Goal: Information Seeking & Learning: Learn about a topic

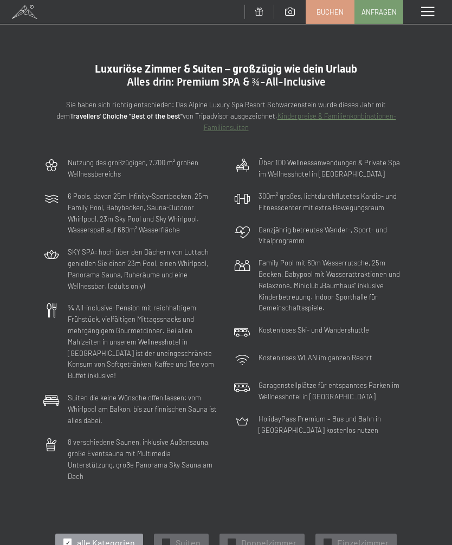
click at [426, 13] on span at bounding box center [427, 12] width 13 height 10
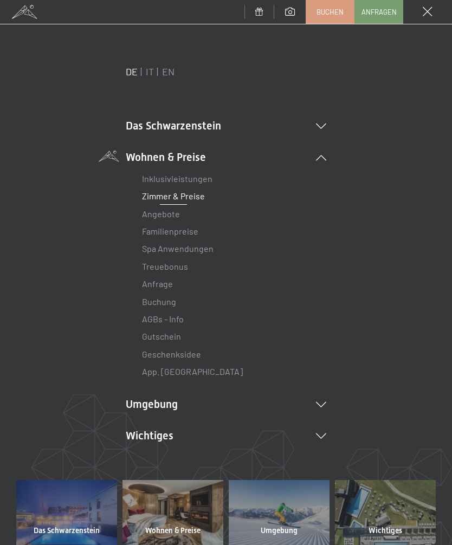
click at [193, 195] on link "Zimmer & Preise" at bounding box center [173, 196] width 63 height 10
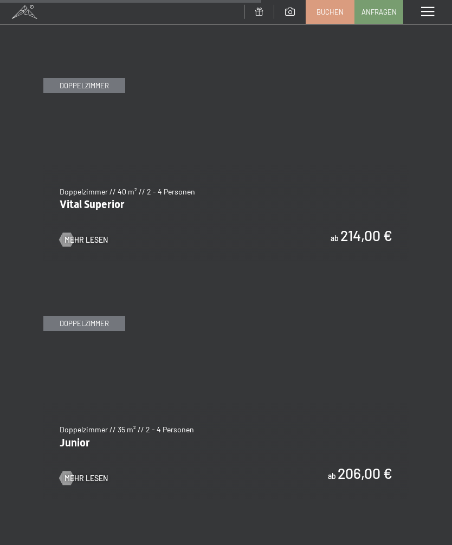
scroll to position [2427, 0]
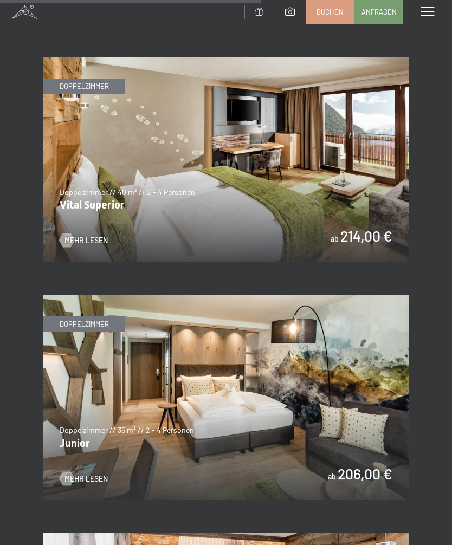
click at [98, 235] on span "Mehr Lesen" at bounding box center [85, 240] width 43 height 11
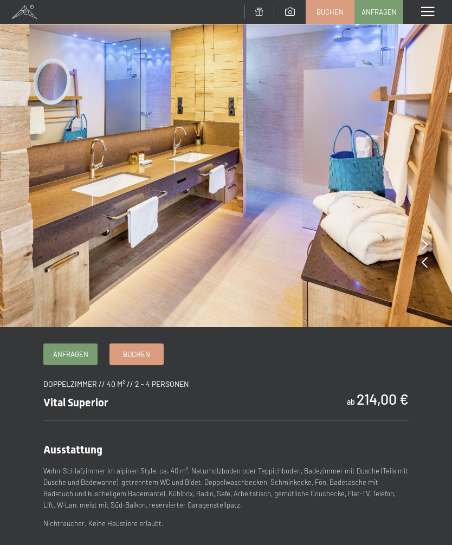
click at [429, 247] on img at bounding box center [226, 163] width 452 height 327
click at [428, 243] on img at bounding box center [226, 163] width 452 height 327
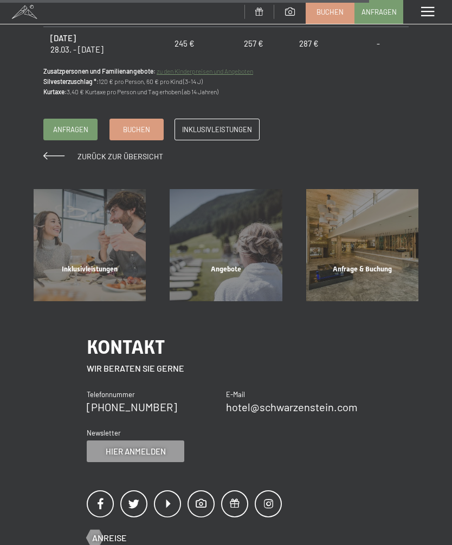
scroll to position [1117, 0]
click at [104, 270] on div "Inklusivleistungen Mehr erfahren" at bounding box center [90, 244] width 136 height 112
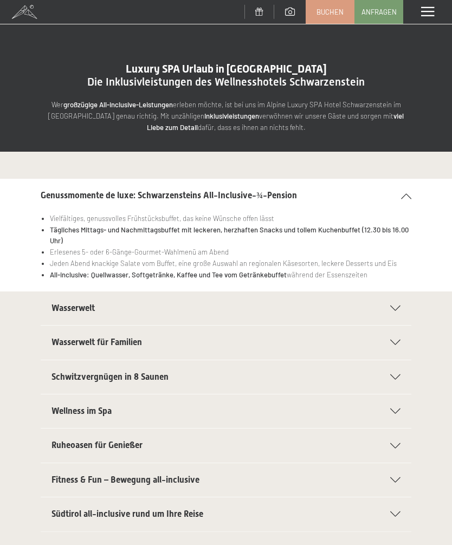
click at [399, 318] on div "Wasserwelt" at bounding box center [225, 308] width 349 height 34
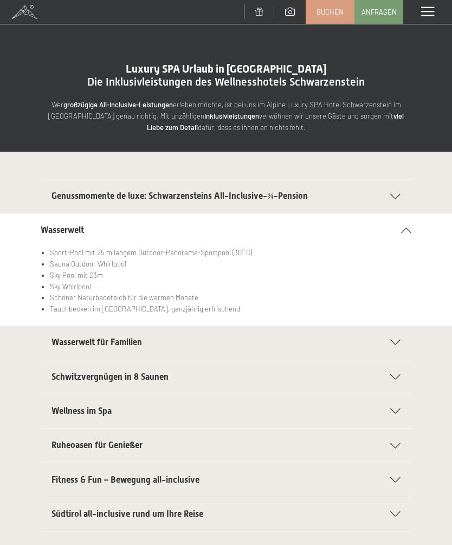
click at [428, 17] on div "Menü" at bounding box center [427, 12] width 49 height 24
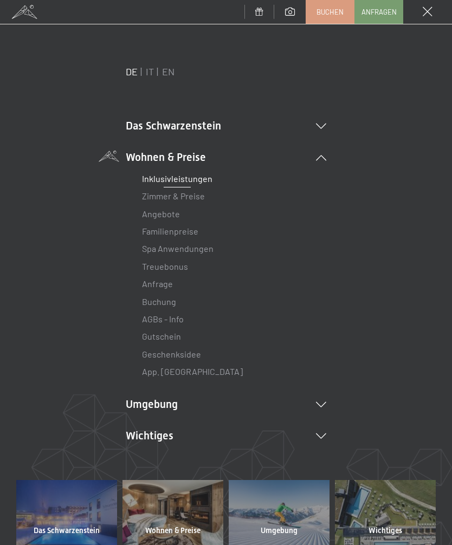
click at [323, 125] on icon at bounding box center [321, 125] width 10 height 5
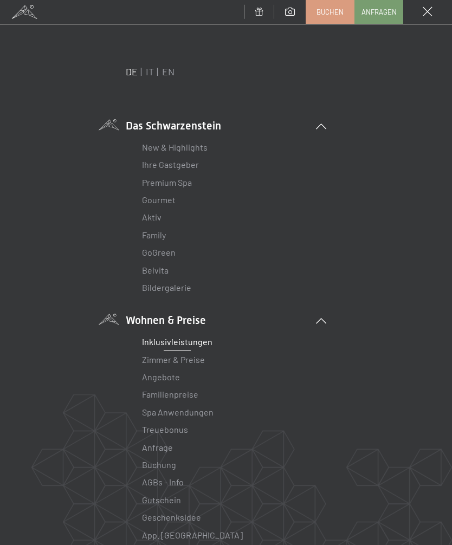
click at [191, 167] on link "Ihre Gastgeber" at bounding box center [170, 164] width 57 height 10
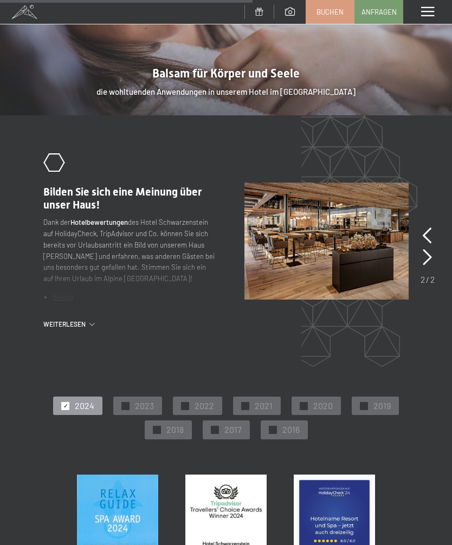
scroll to position [1442, 0]
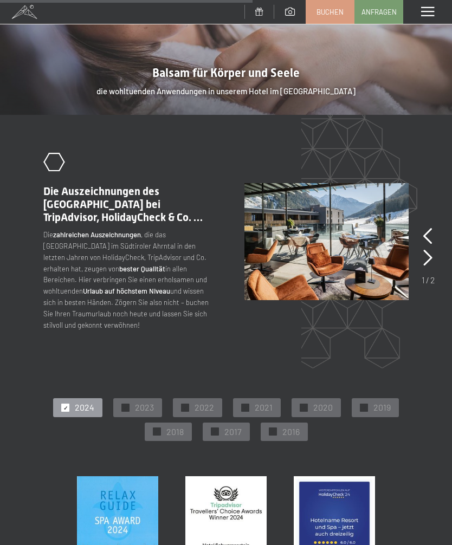
click at [87, 281] on p "Die zahlreichen Auszeichnungen , die das [GEOGRAPHIC_DATA] im Südtiroler Ahrnta…" at bounding box center [130, 279] width 174 height 101
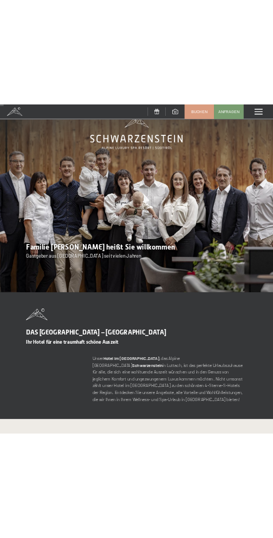
scroll to position [0, 0]
